Goal: Information Seeking & Learning: Learn about a topic

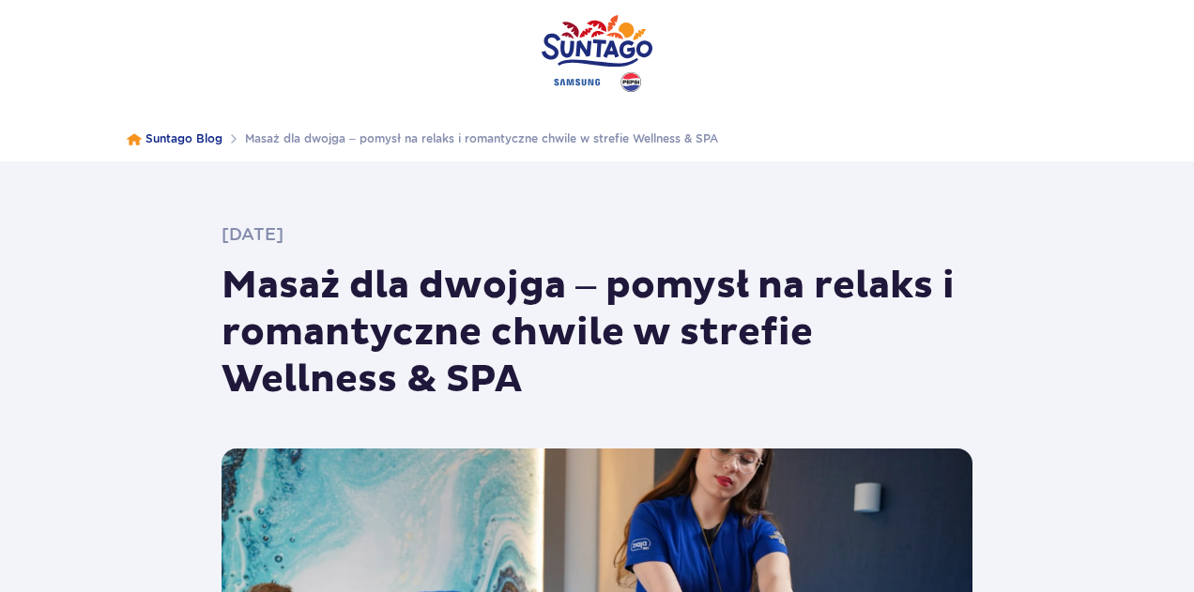
click at [168, 145] on span "Suntago Blog" at bounding box center [184, 138] width 77 height 14
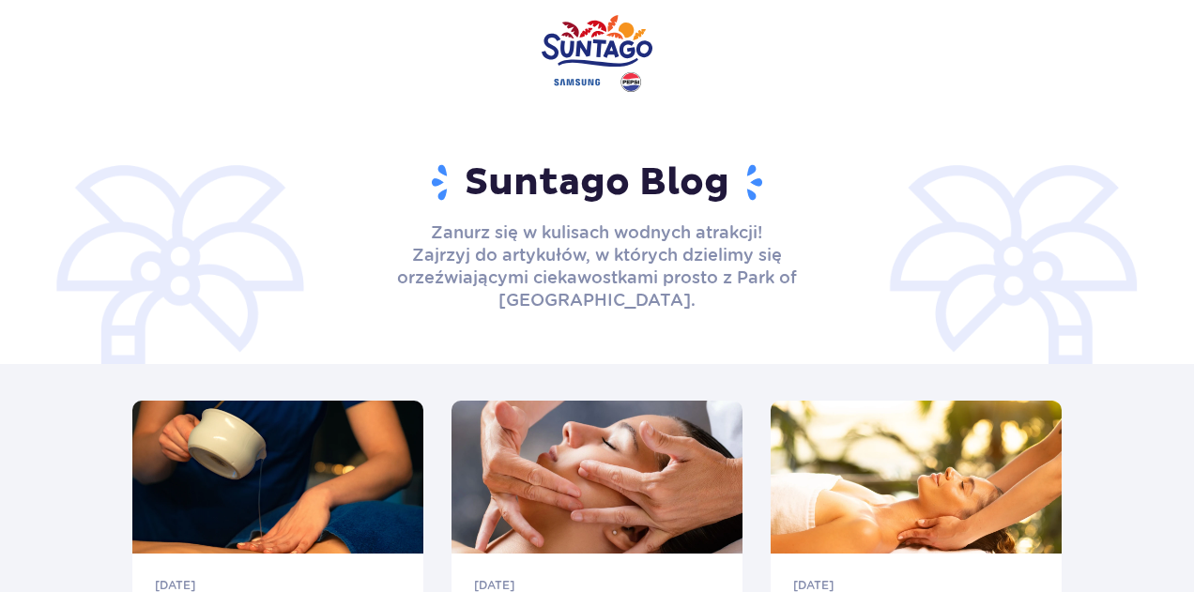
click at [553, 55] on img at bounding box center [597, 53] width 111 height 107
click at [597, 54] on img at bounding box center [597, 53] width 111 height 107
click at [608, 60] on img at bounding box center [597, 53] width 111 height 107
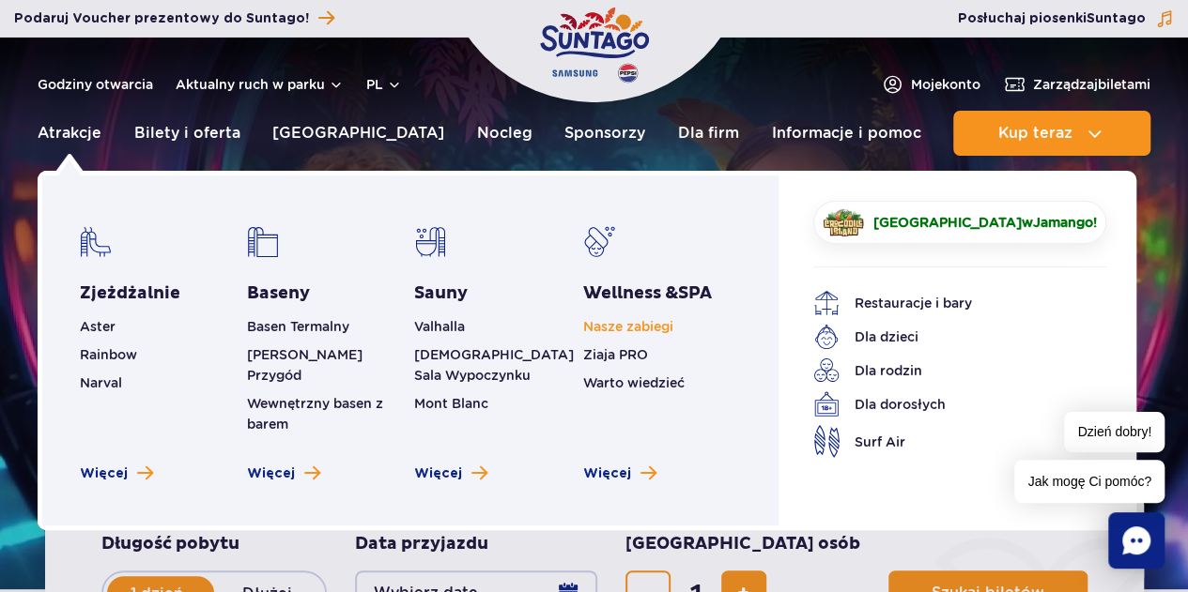
click at [658, 326] on link "Nasze zabiegi" at bounding box center [628, 326] width 90 height 15
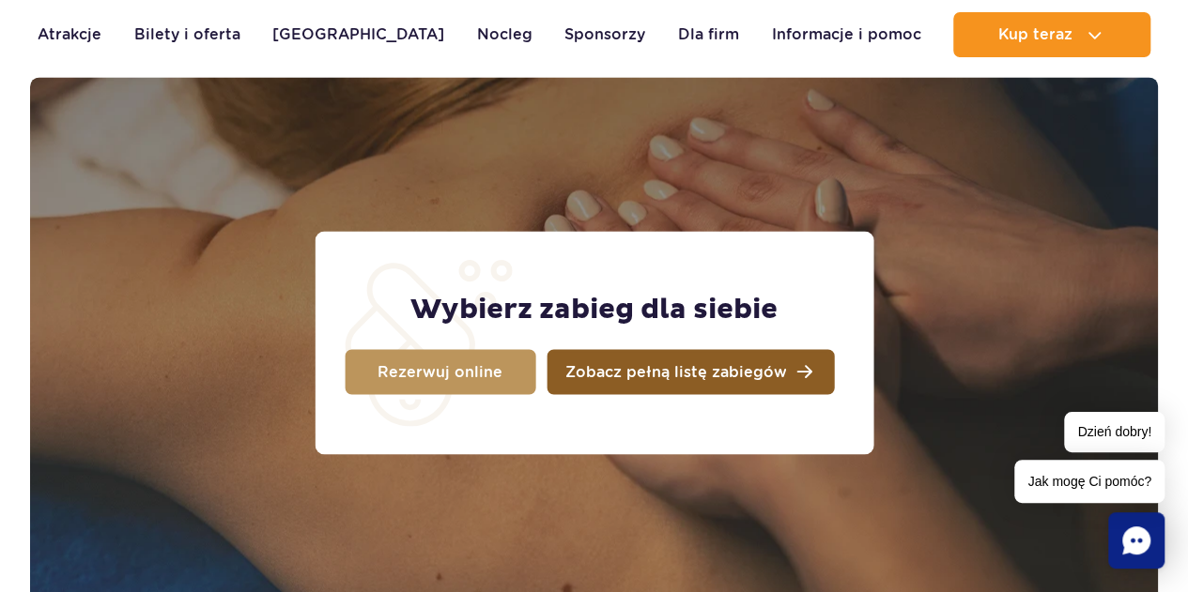
click at [720, 375] on span "Zobacz pełną listę zabiegów" at bounding box center [676, 371] width 222 height 15
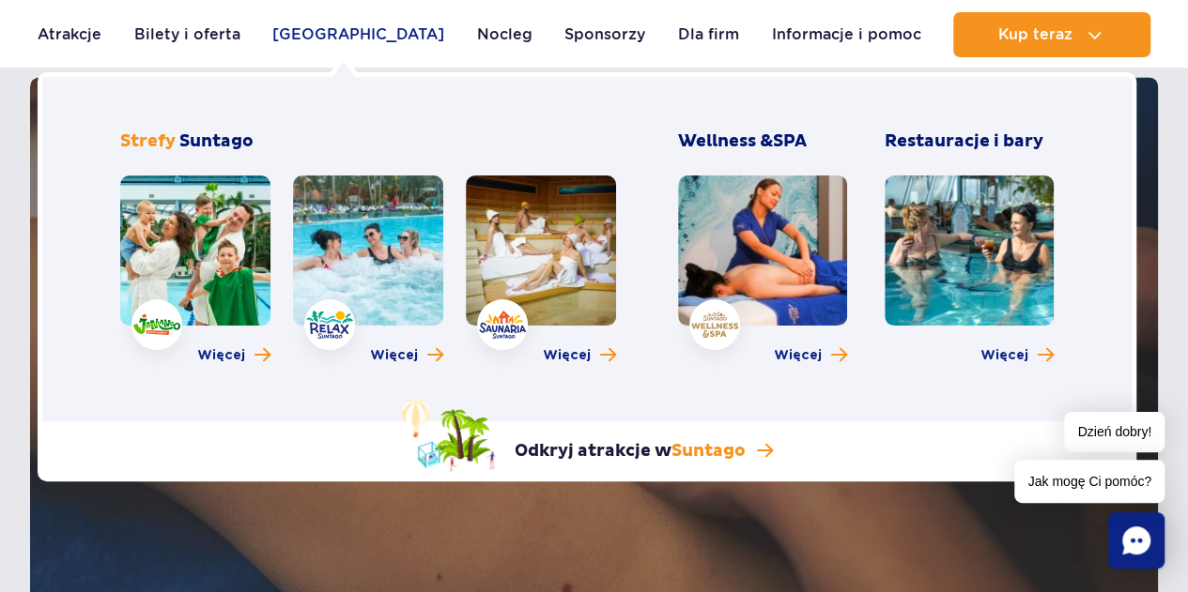
click at [328, 40] on link "[GEOGRAPHIC_DATA]" at bounding box center [358, 34] width 172 height 45
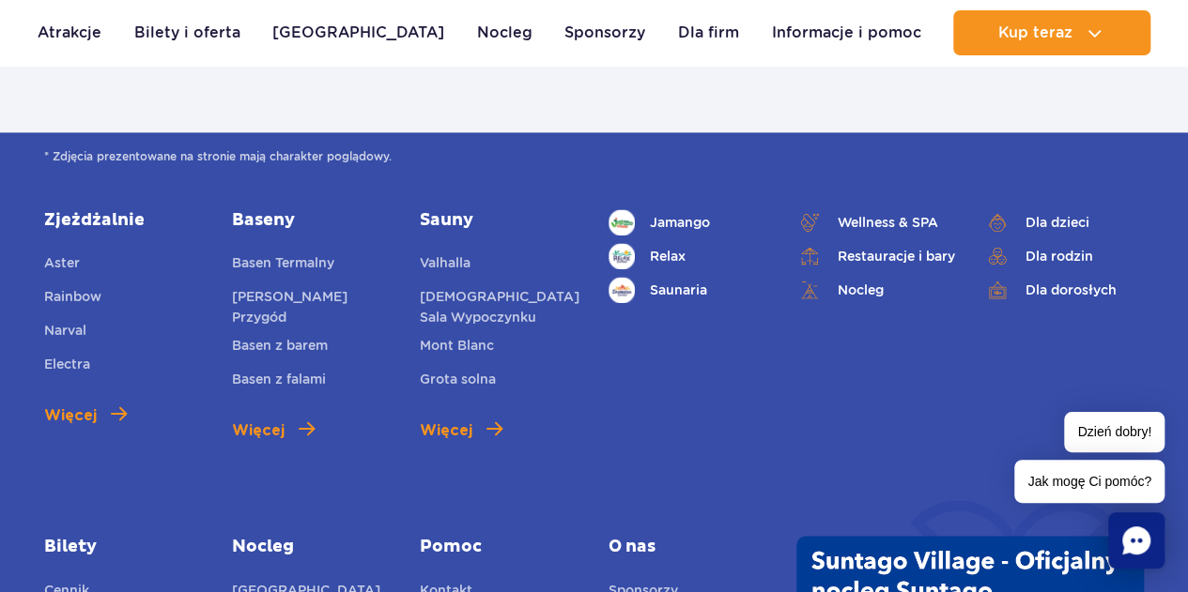
scroll to position [1127, 0]
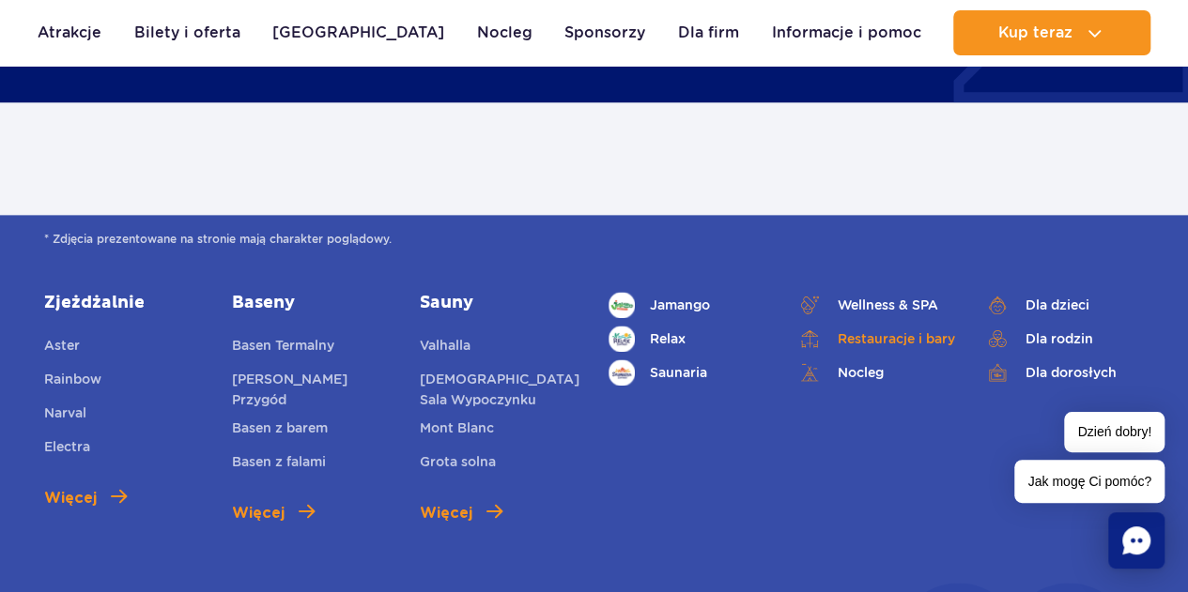
click at [888, 326] on link "Restauracje i bary" at bounding box center [876, 339] width 160 height 26
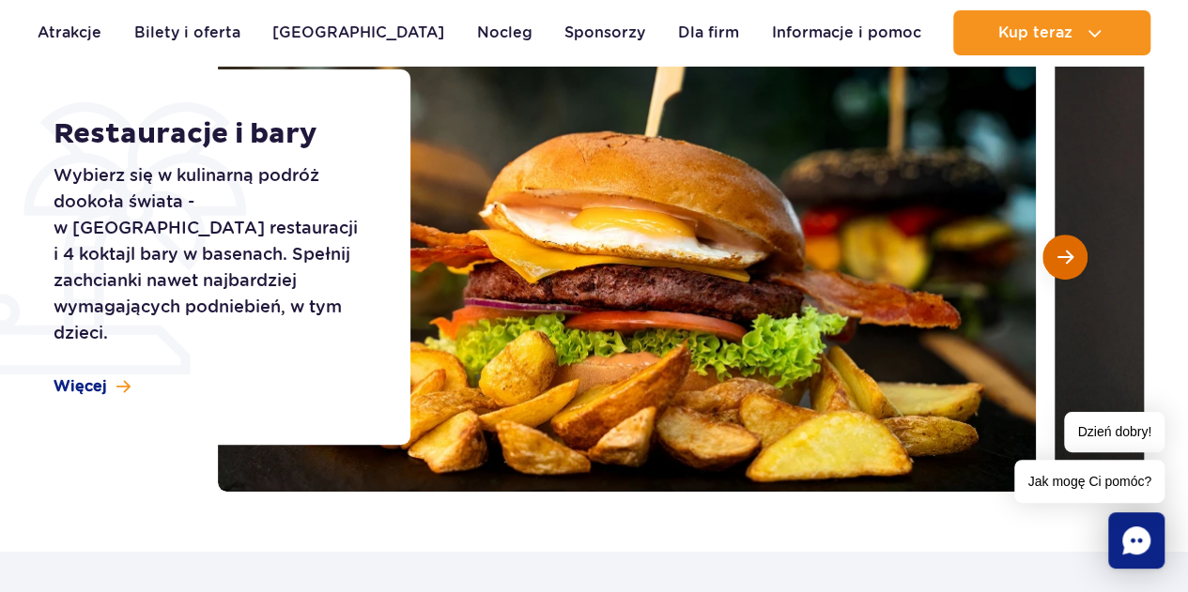
click at [1069, 256] on span "Następny slajd" at bounding box center [1065, 257] width 16 height 17
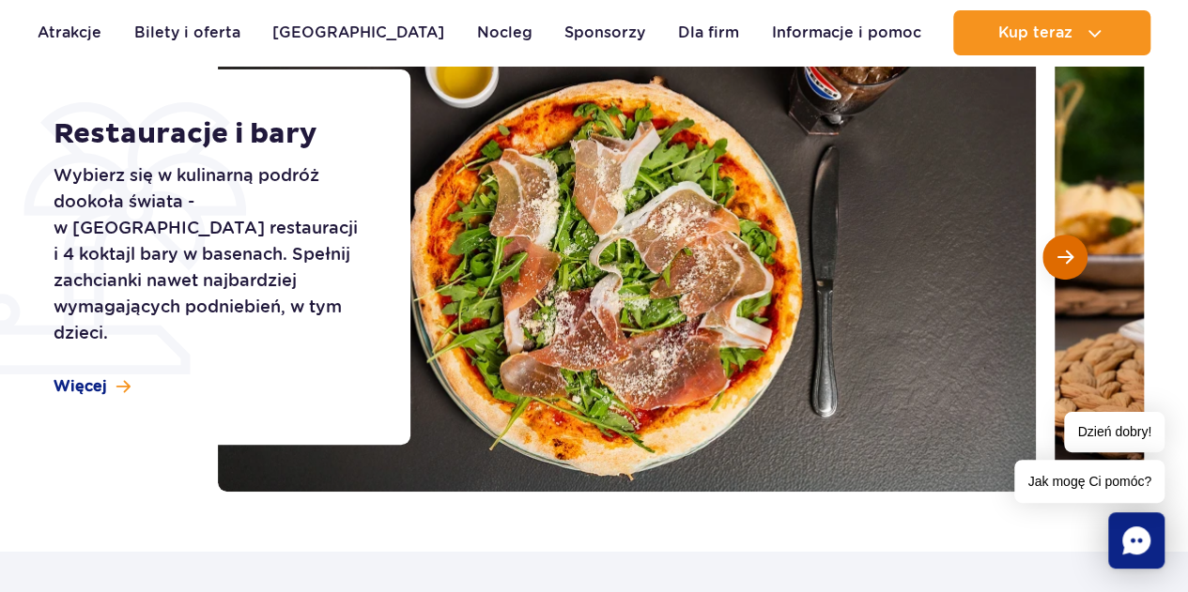
click at [1069, 256] on span "Następny slajd" at bounding box center [1065, 257] width 16 height 17
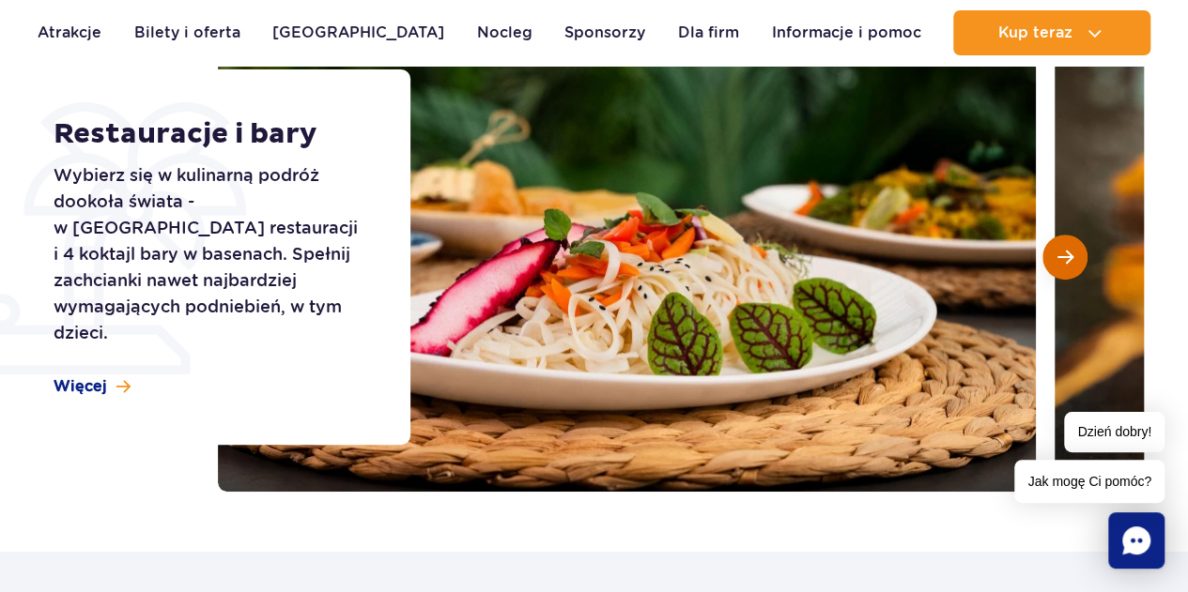
click at [1069, 256] on span "Następny slajd" at bounding box center [1065, 257] width 16 height 17
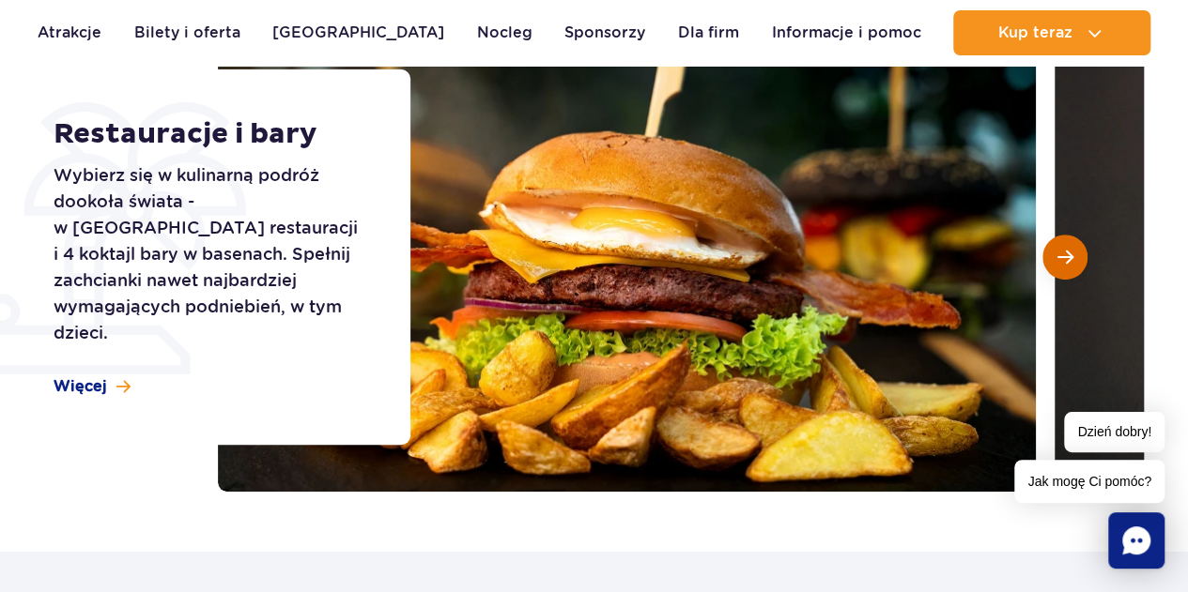
click at [1069, 256] on span "Następny slajd" at bounding box center [1065, 257] width 16 height 17
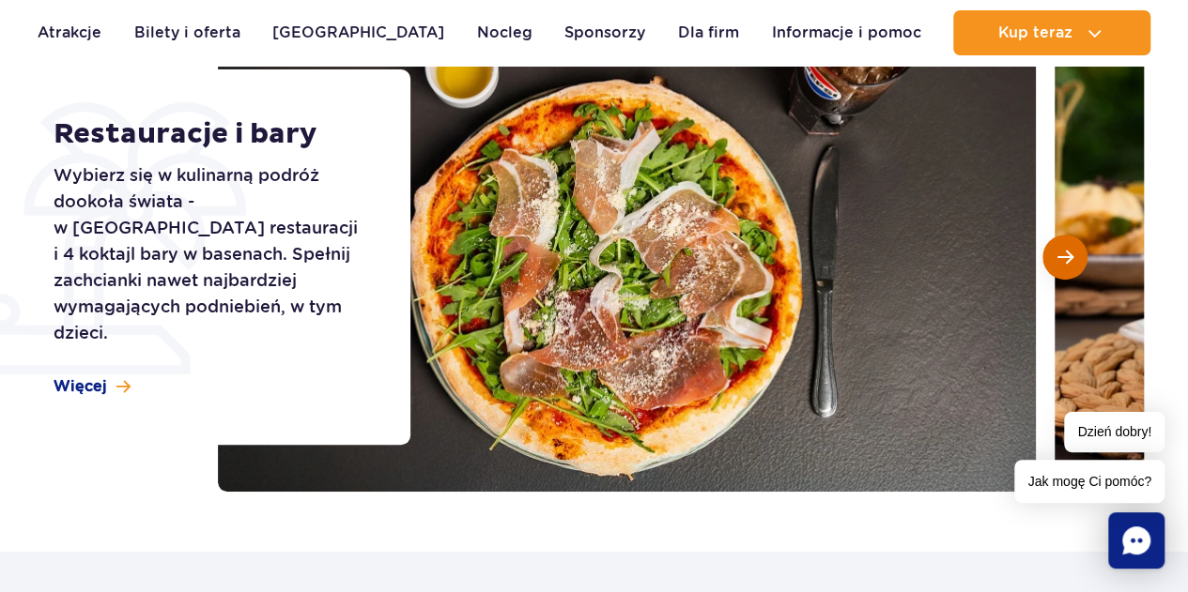
click at [1069, 256] on span "Następny slajd" at bounding box center [1065, 257] width 16 height 17
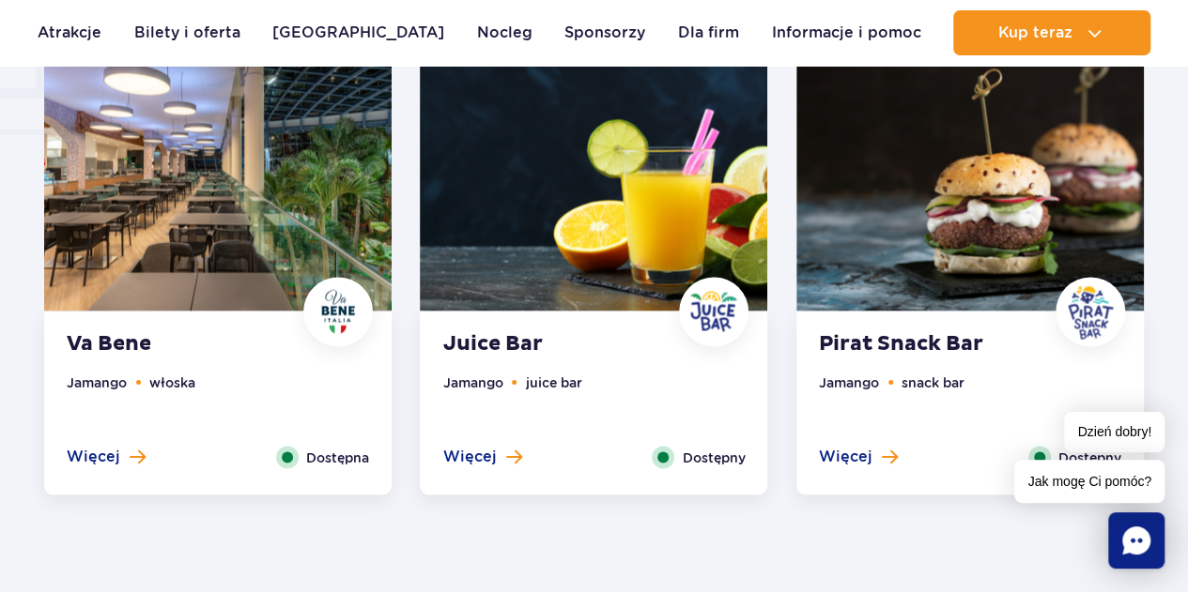
scroll to position [1502, 0]
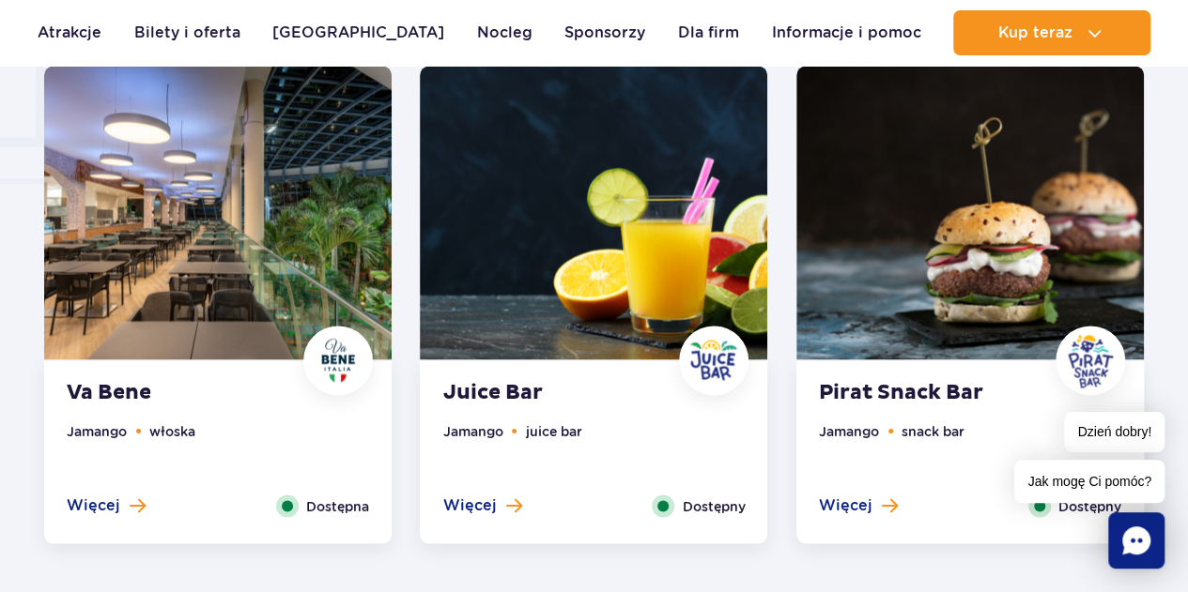
click at [248, 239] on img at bounding box center [217, 213] width 347 height 294
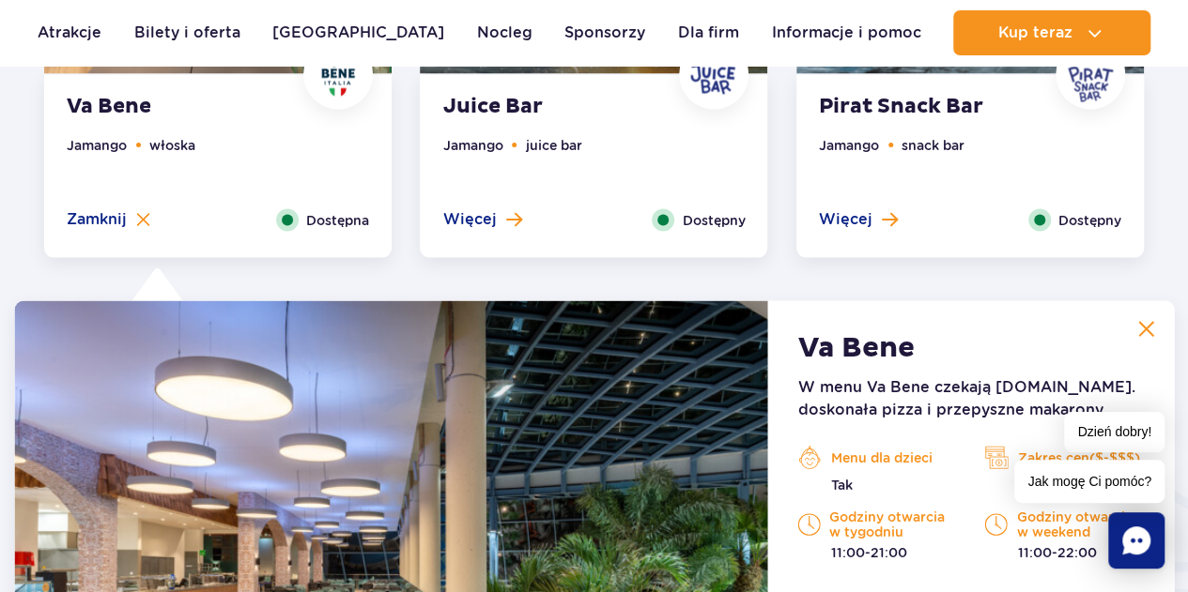
scroll to position [2257, 0]
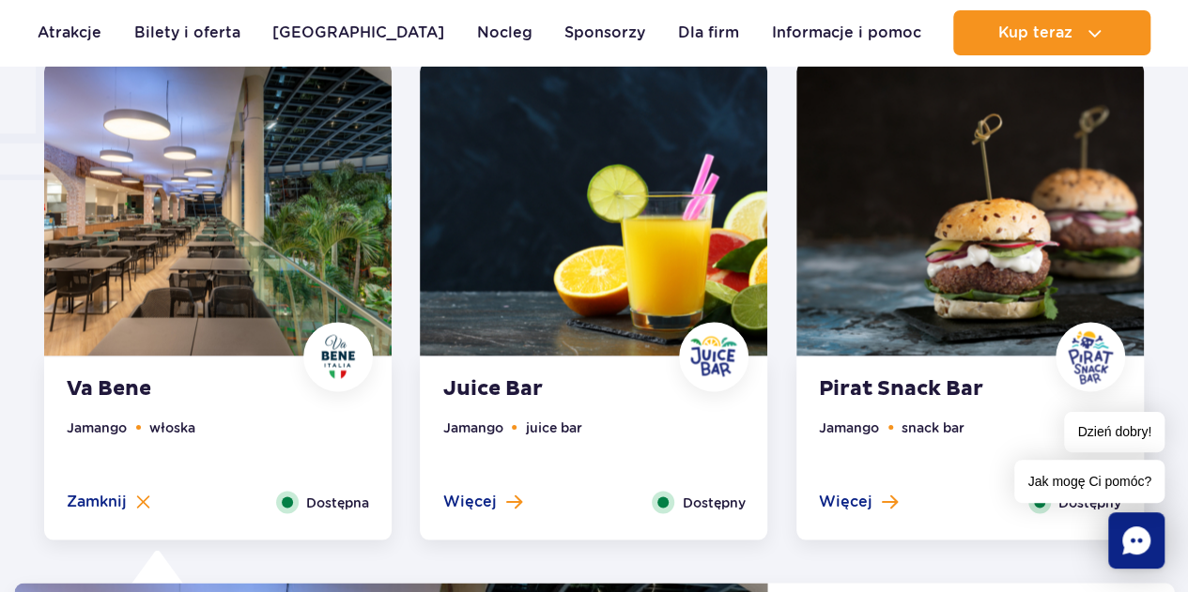
click at [937, 254] on img at bounding box center [969, 209] width 347 height 294
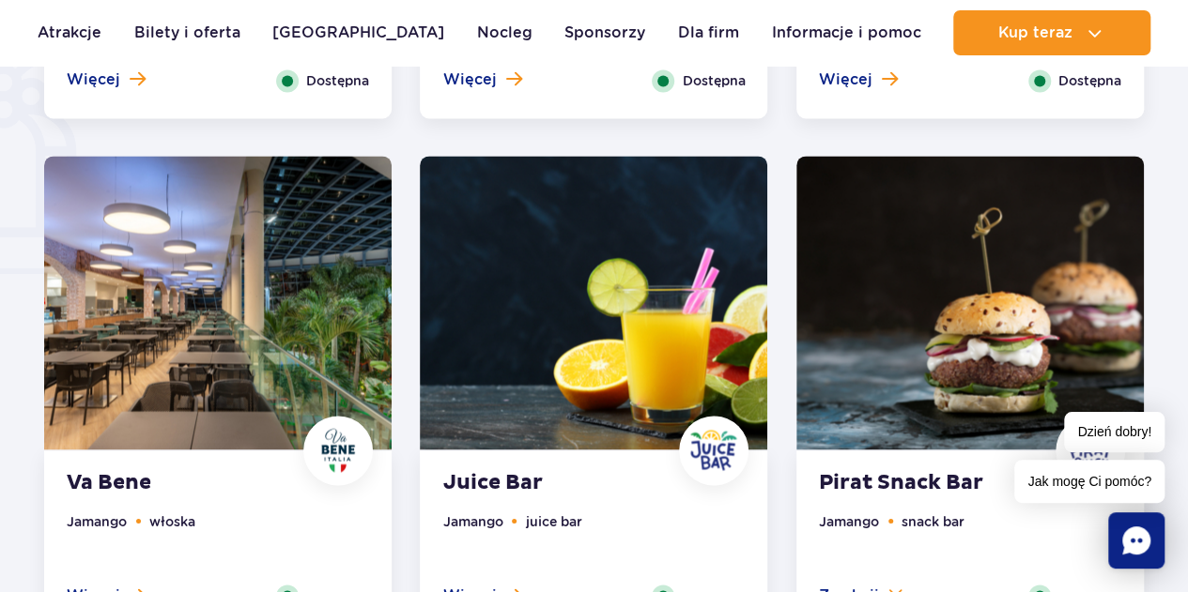
click at [562, 364] on img at bounding box center [593, 303] width 347 height 294
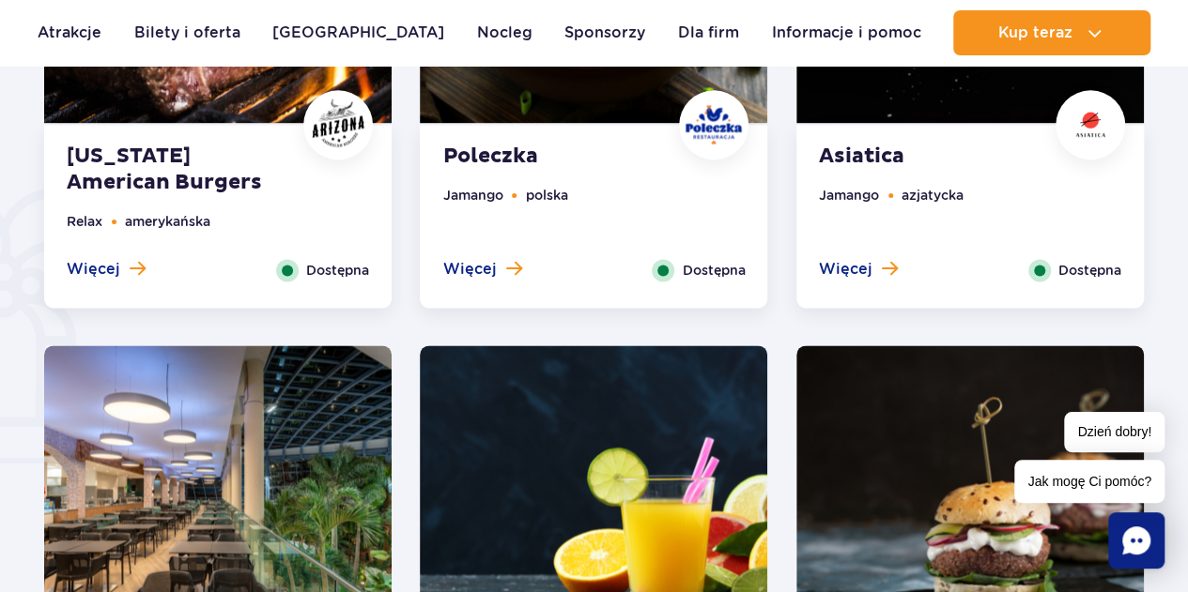
scroll to position [1037, 0]
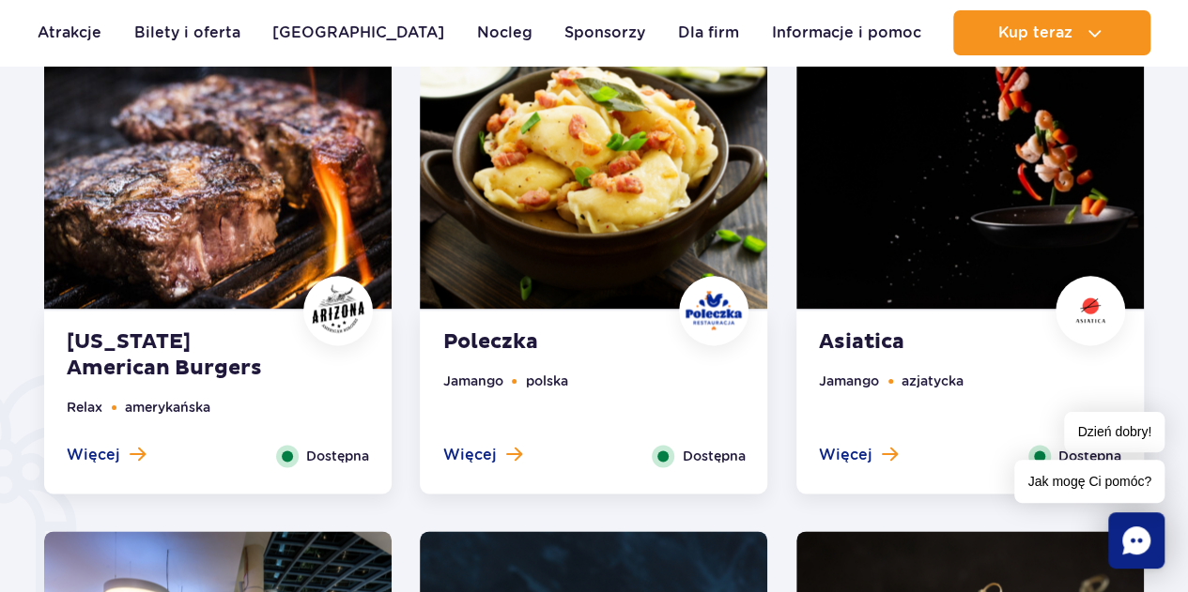
click at [259, 232] on img at bounding box center [217, 162] width 347 height 294
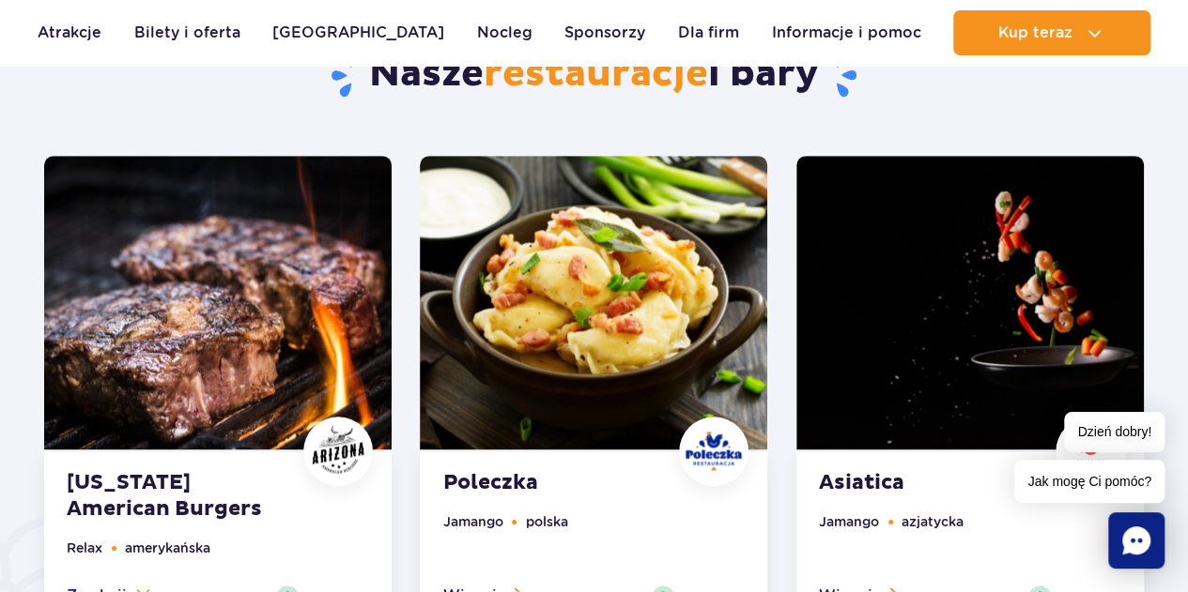
click at [1012, 309] on img at bounding box center [969, 303] width 347 height 294
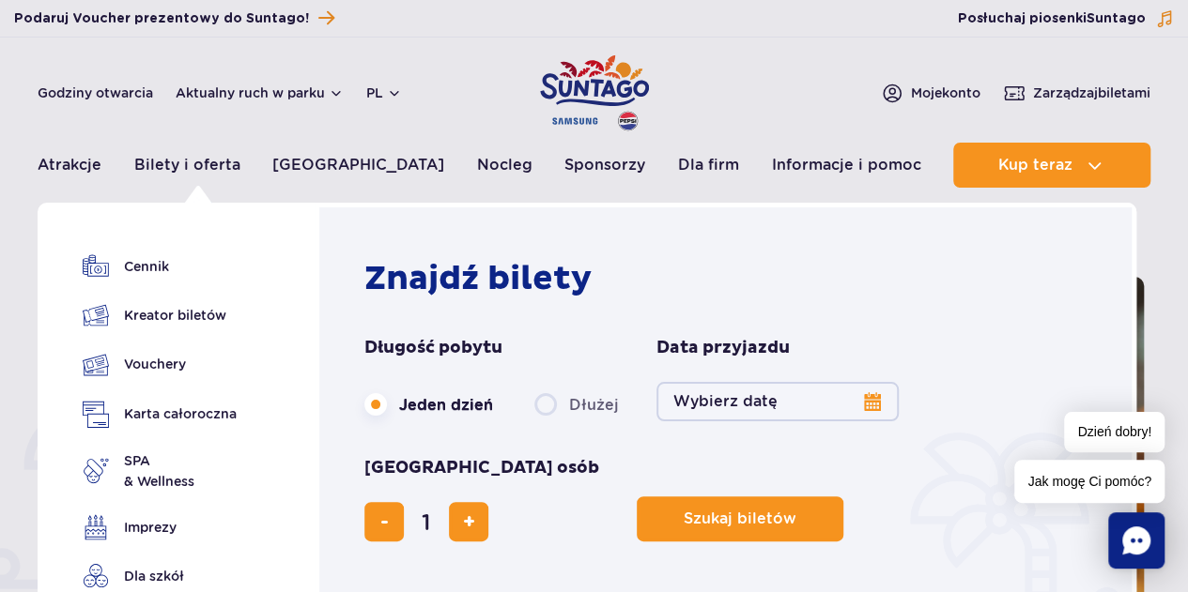
scroll to position [0, 0]
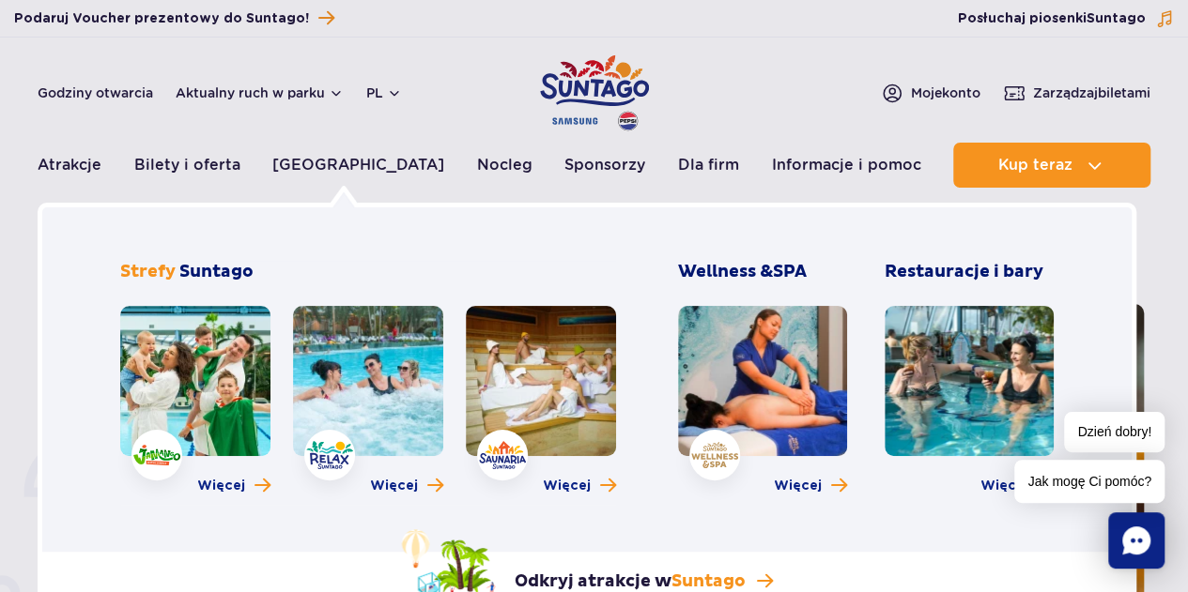
click at [366, 399] on link at bounding box center [368, 381] width 150 height 150
